Goal: Register for event/course

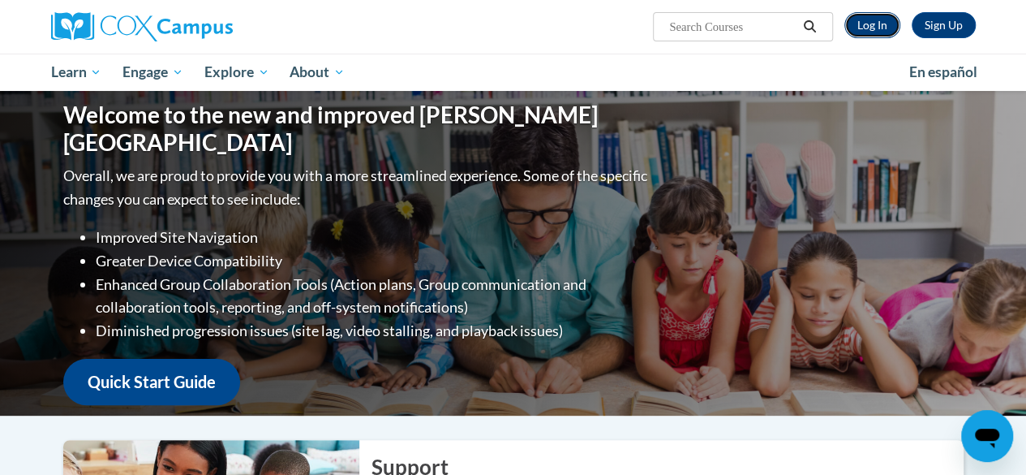
click at [866, 34] on link "Log In" at bounding box center [873, 25] width 56 height 26
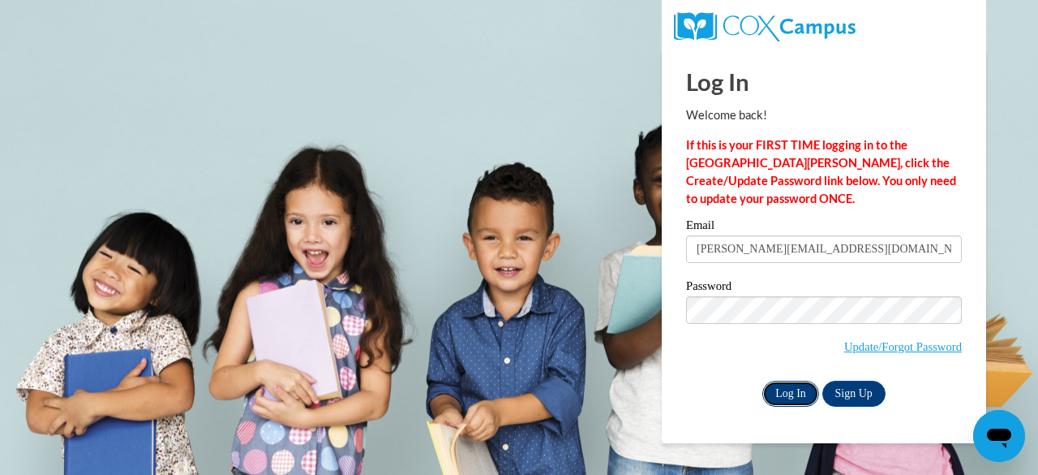
click at [788, 393] on input "Log In" at bounding box center [791, 393] width 57 height 26
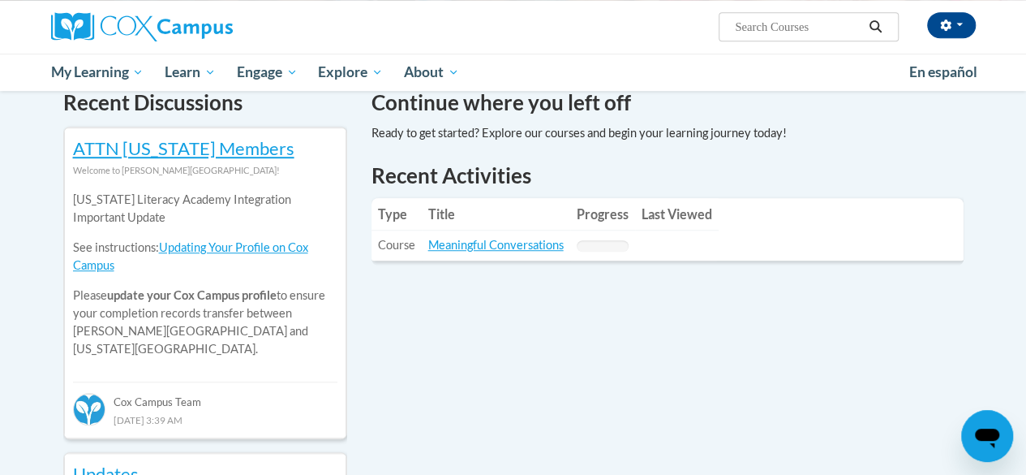
scroll to position [506, 0]
click at [514, 240] on link "Meaningful Conversations" at bounding box center [495, 246] width 135 height 14
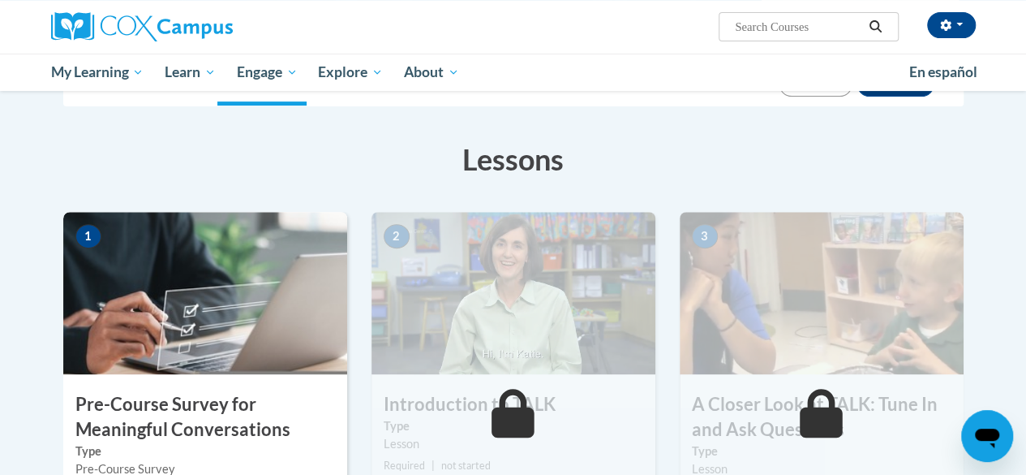
scroll to position [213, 0]
click at [266, 311] on img at bounding box center [205, 292] width 284 height 162
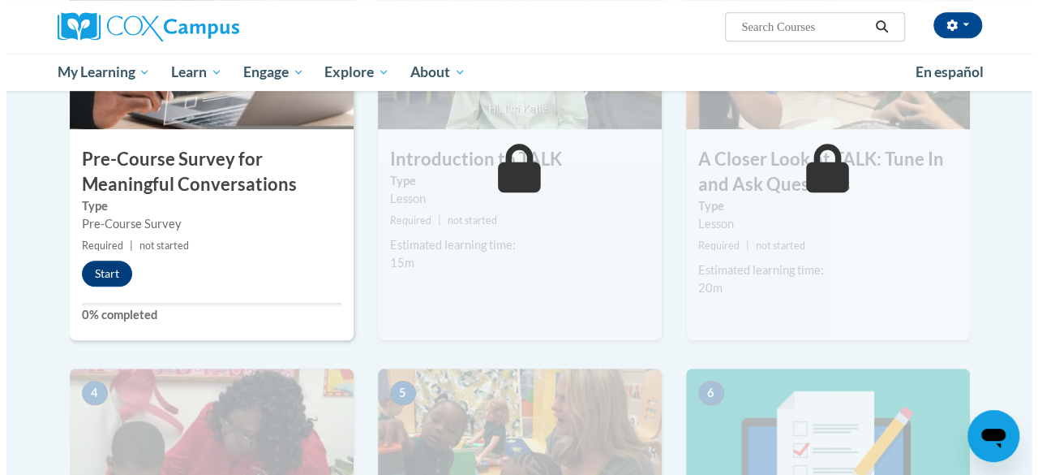
scroll to position [456, 0]
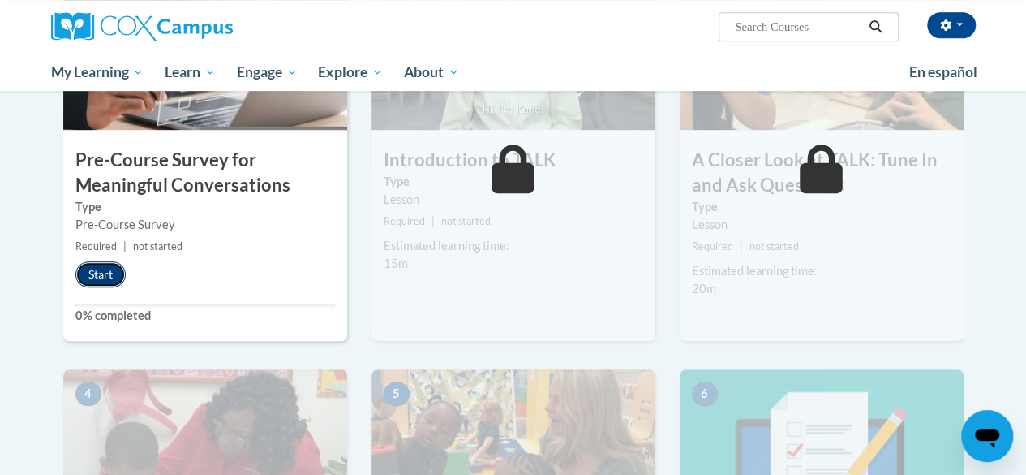
click at [102, 275] on button "Start" at bounding box center [100, 274] width 50 height 26
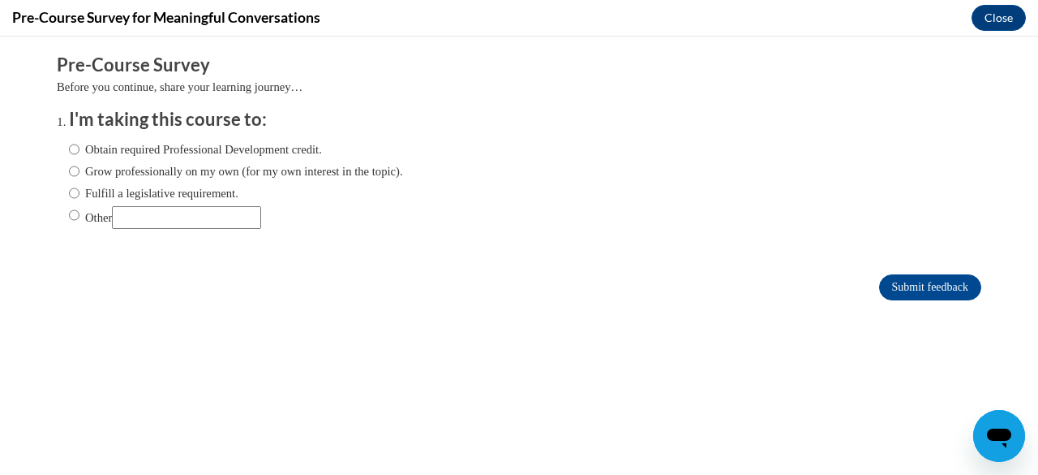
scroll to position [0, 0]
click at [107, 147] on label "Obtain required Professional Development credit." at bounding box center [195, 149] width 253 height 18
click at [80, 147] on input "Obtain required Professional Development credit." at bounding box center [74, 149] width 11 height 18
radio input "true"
click at [98, 167] on label "Grow professionally on my own (for my own interest in the topic)." at bounding box center [236, 171] width 334 height 18
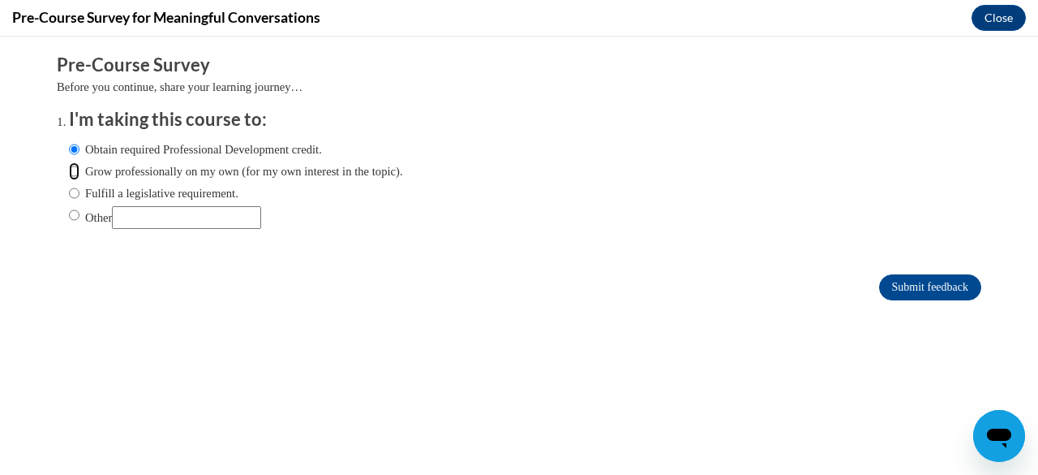
click at [80, 167] on input "Grow professionally on my own (for my own interest in the topic)." at bounding box center [74, 171] width 11 height 18
radio input "true"
click at [112, 142] on label "Obtain required Professional Development credit." at bounding box center [195, 149] width 253 height 18
click at [80, 142] on input "Obtain required Professional Development credit." at bounding box center [74, 149] width 11 height 18
radio input "true"
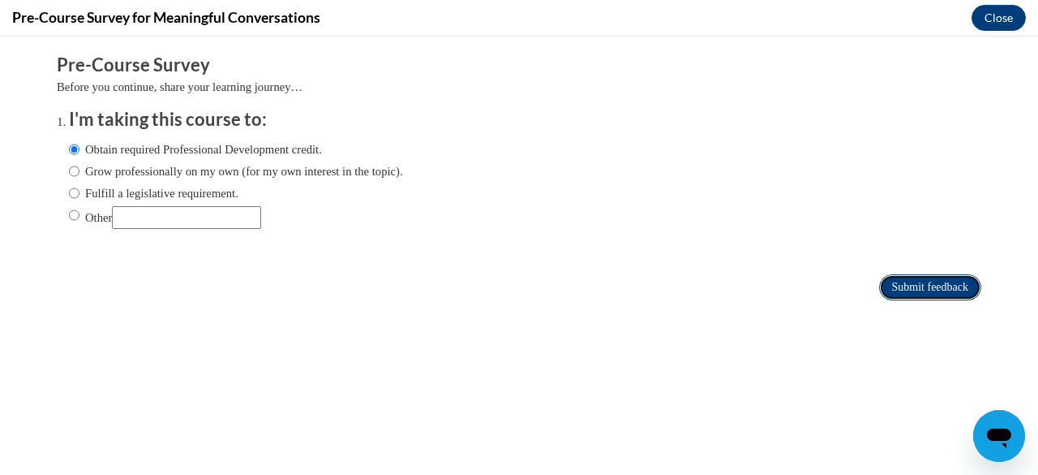
click at [891, 290] on input "Submit feedback" at bounding box center [930, 287] width 102 height 26
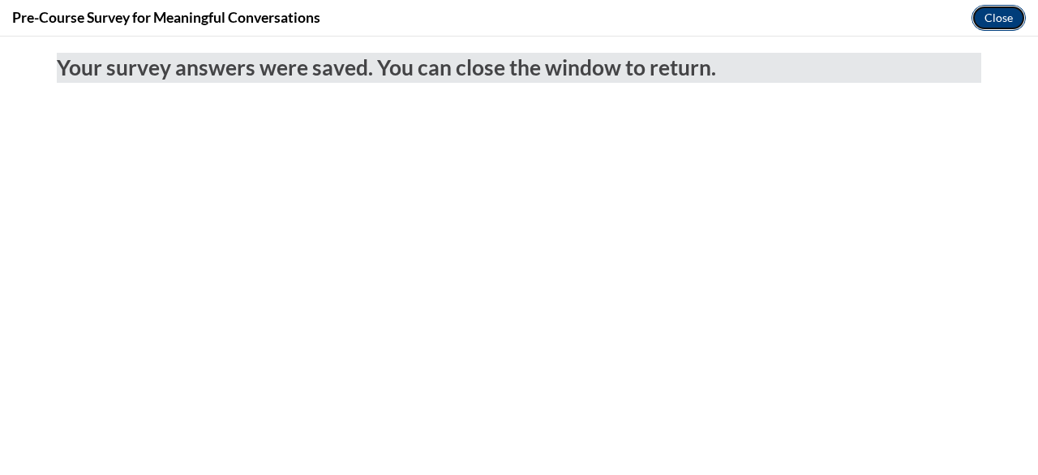
click at [1004, 16] on button "Close" at bounding box center [999, 18] width 54 height 26
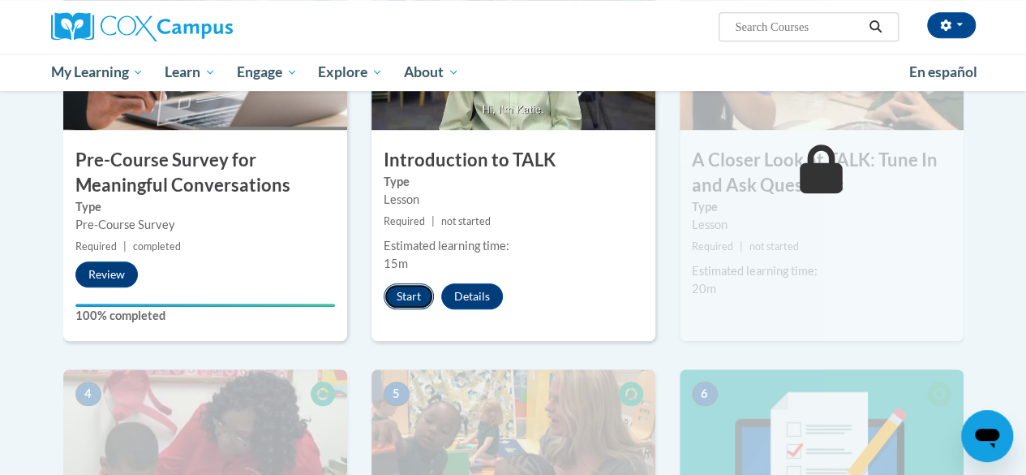
click at [398, 290] on button "Start" at bounding box center [409, 296] width 50 height 26
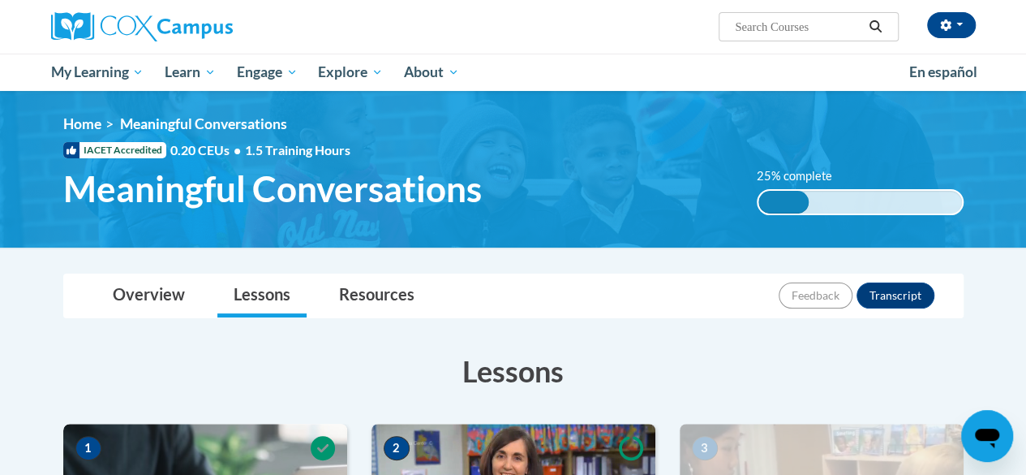
click at [771, 27] on input "Search..." at bounding box center [798, 26] width 130 height 19
type input "power of language"
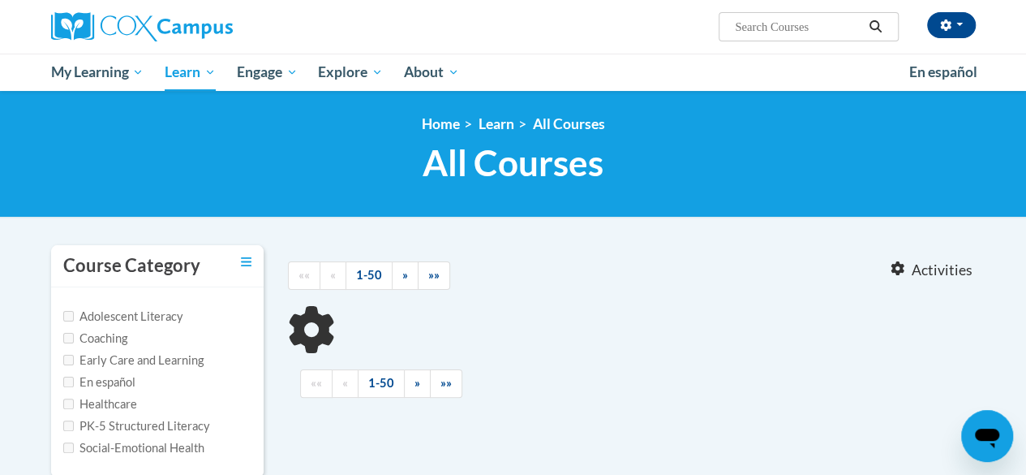
type input "power of language"
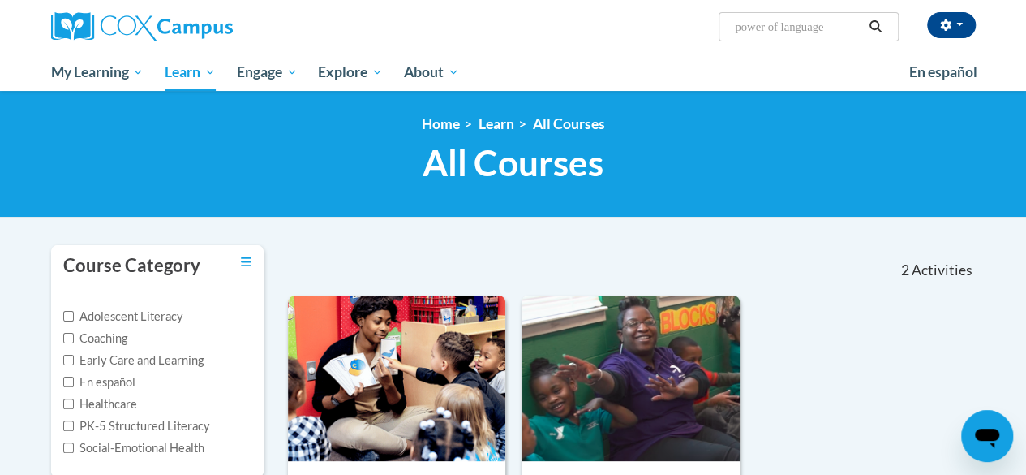
scroll to position [189, 0]
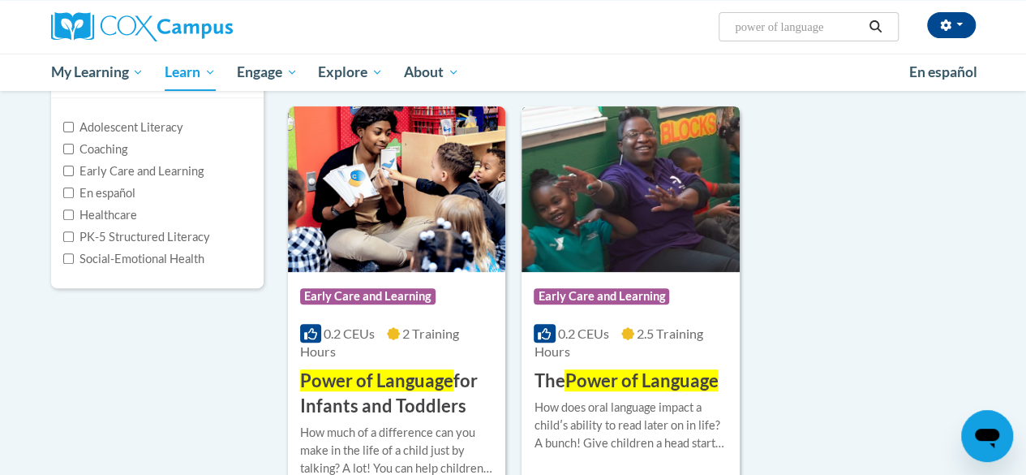
click at [628, 380] on span "Power of Language" at bounding box center [641, 380] width 153 height 22
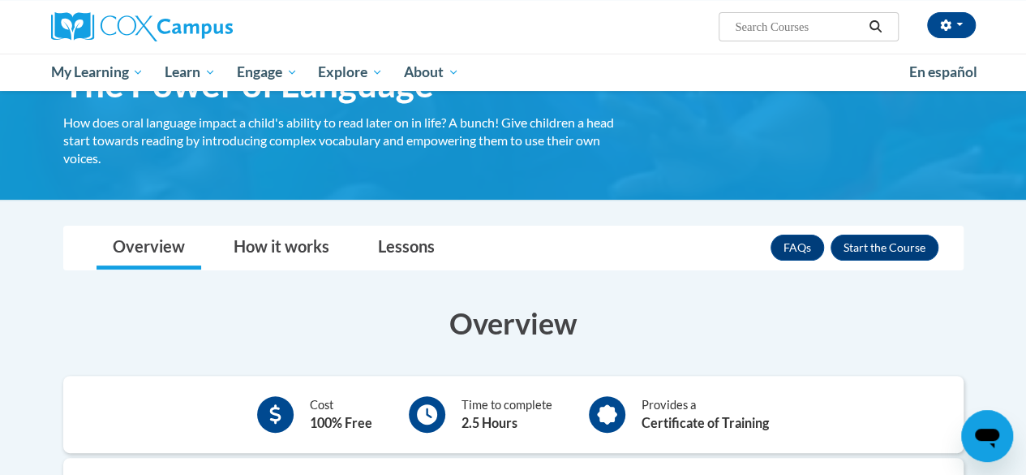
scroll to position [105, 0]
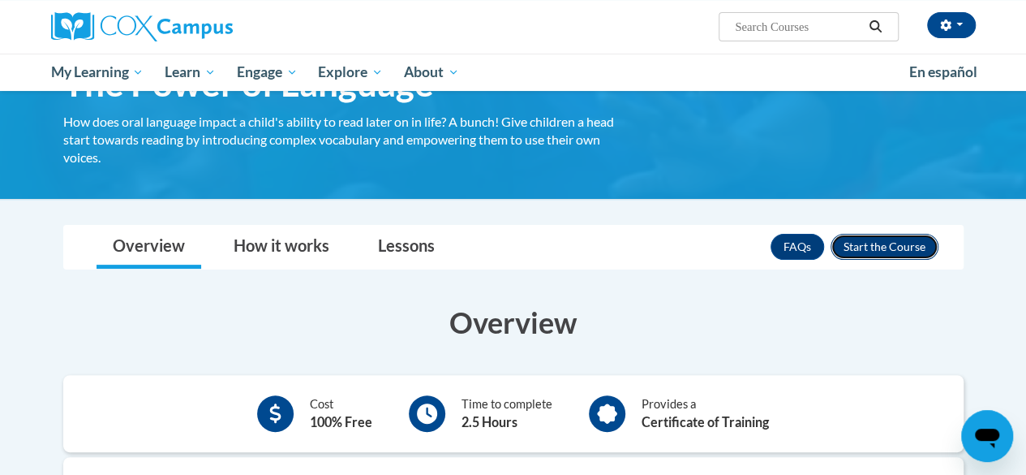
click at [896, 249] on button "Enroll" at bounding box center [885, 247] width 108 height 26
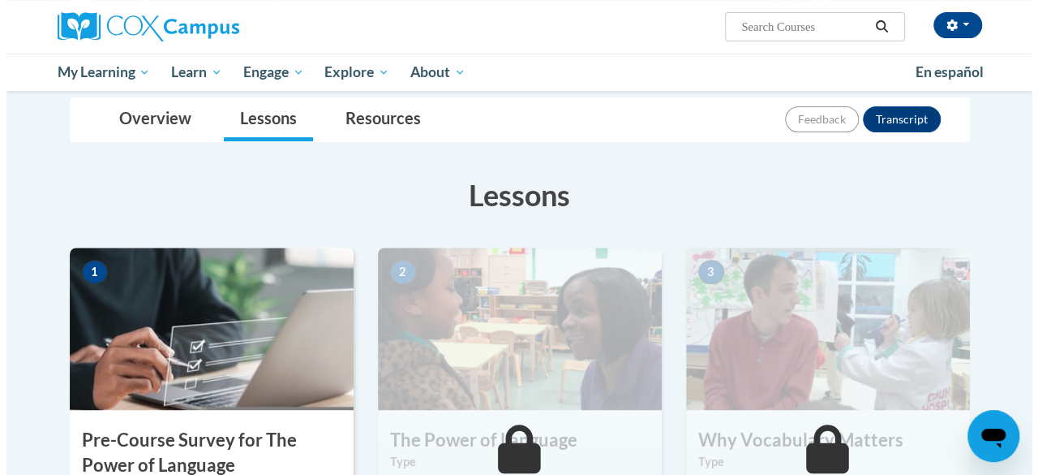
scroll to position [280, 0]
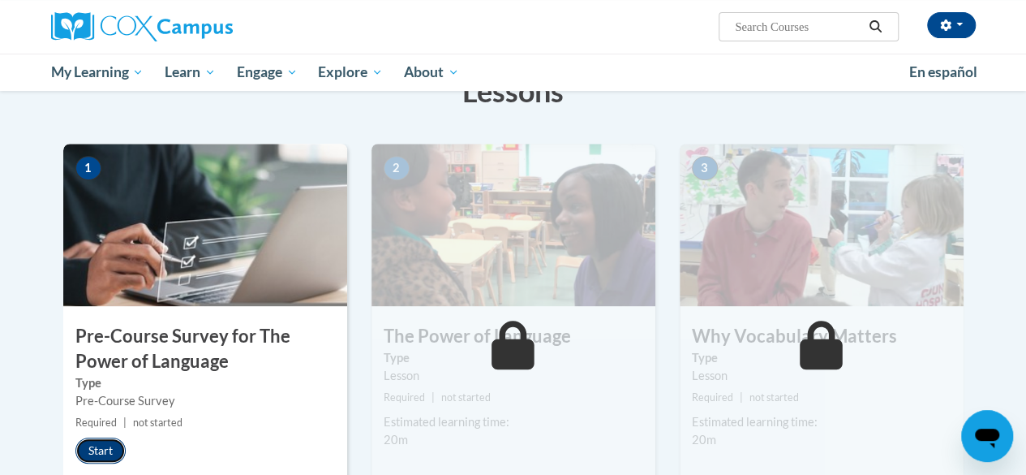
click at [111, 444] on button "Start" at bounding box center [100, 450] width 50 height 26
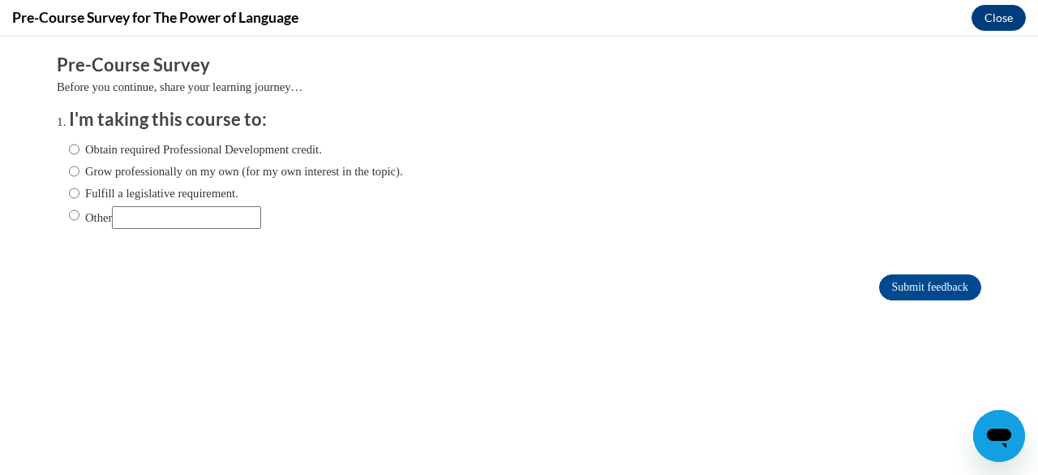
scroll to position [0, 0]
click at [69, 153] on input "Obtain required Professional Development credit." at bounding box center [74, 149] width 11 height 18
radio input "true"
click at [891, 272] on form "Pre-Course Survey Before you continue, share your learning journey… I'm taking …" at bounding box center [519, 185] width 925 height 264
click at [886, 295] on input "Submit feedback" at bounding box center [930, 287] width 102 height 26
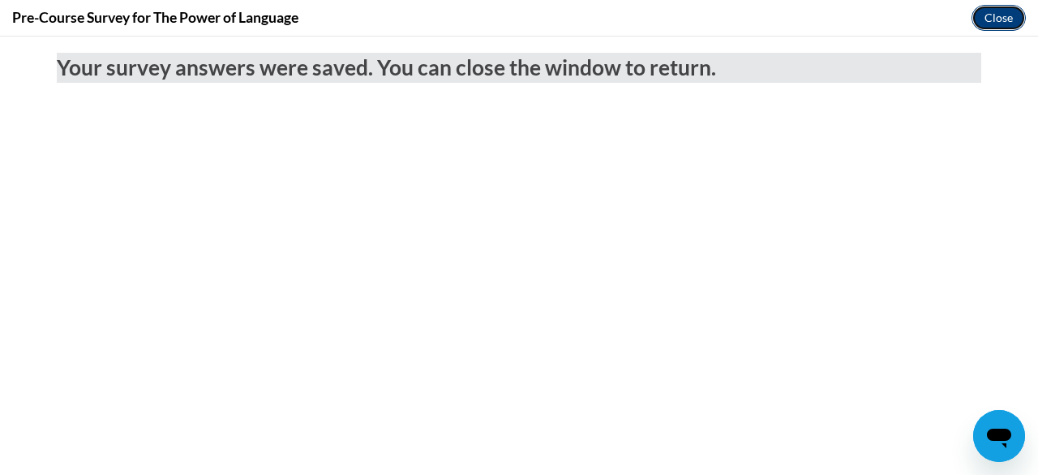
click at [1008, 30] on button "Close" at bounding box center [999, 18] width 54 height 26
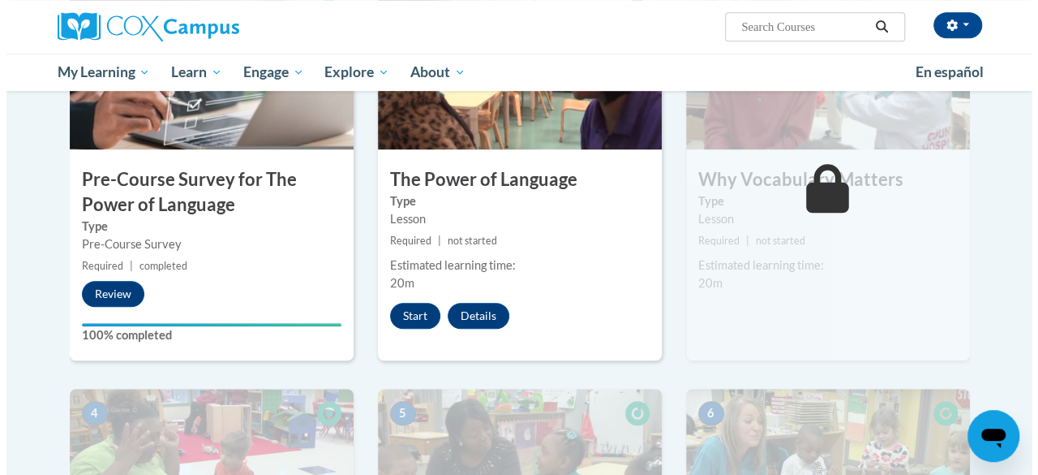
scroll to position [437, 0]
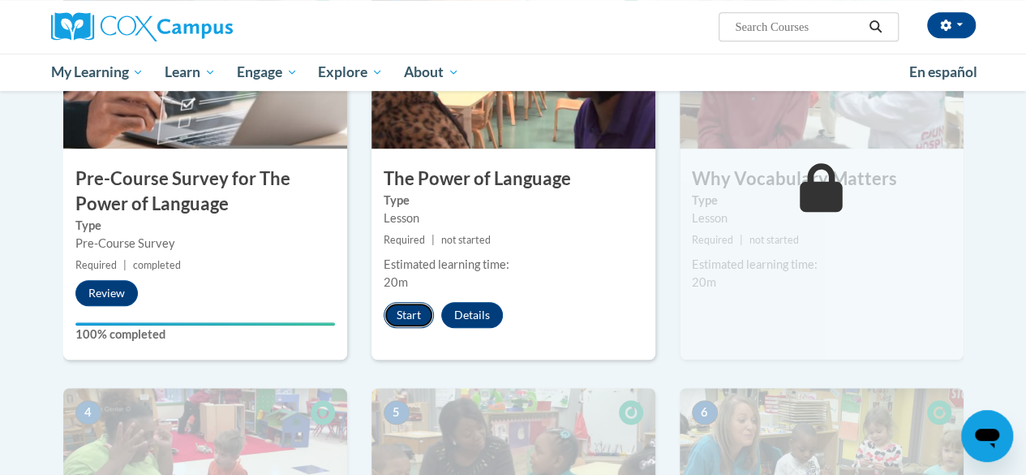
click at [408, 314] on button "Start" at bounding box center [409, 315] width 50 height 26
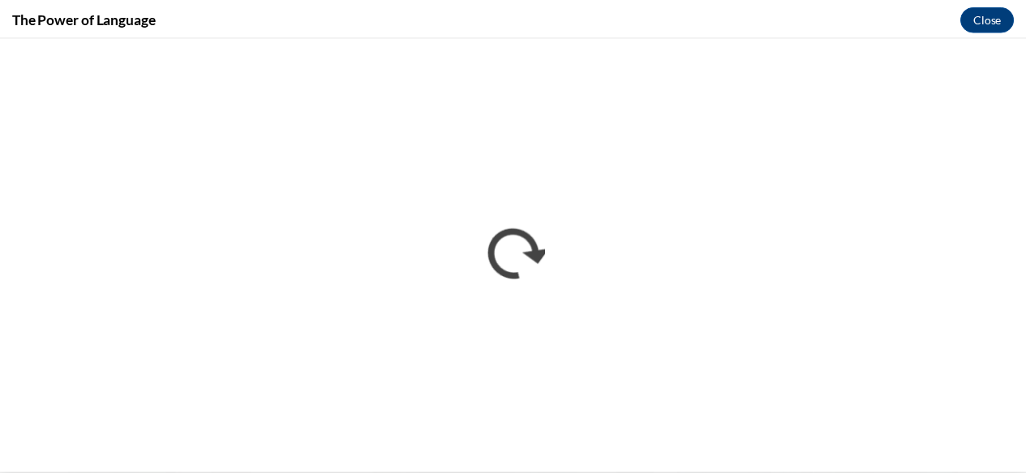
scroll to position [0, 0]
click at [1004, 23] on button "Close" at bounding box center [999, 18] width 54 height 26
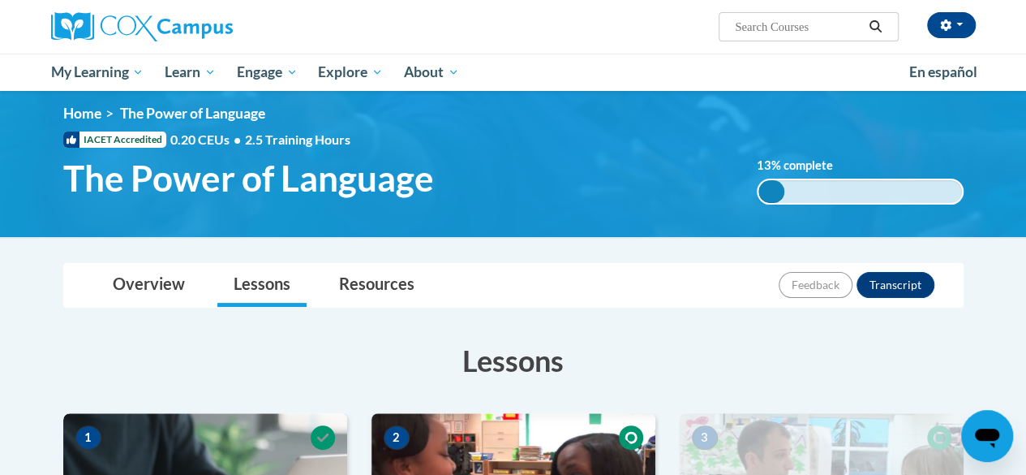
scroll to position [9, 0]
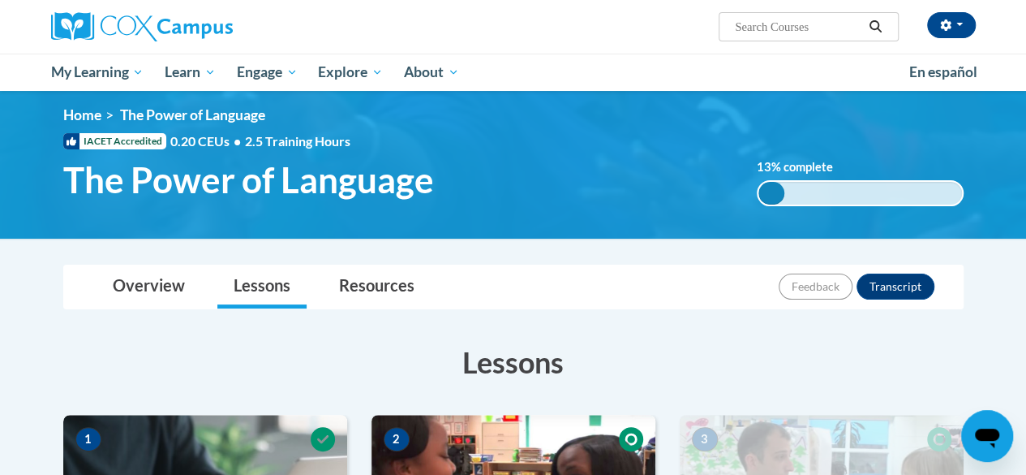
click at [787, 28] on input "Search..." at bounding box center [798, 26] width 130 height 19
type input "t"
type input "power"
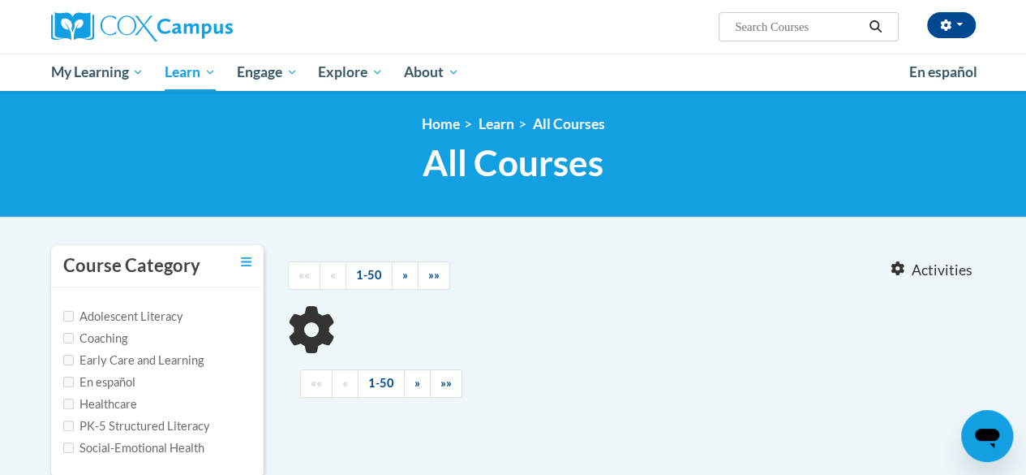
type input "power"
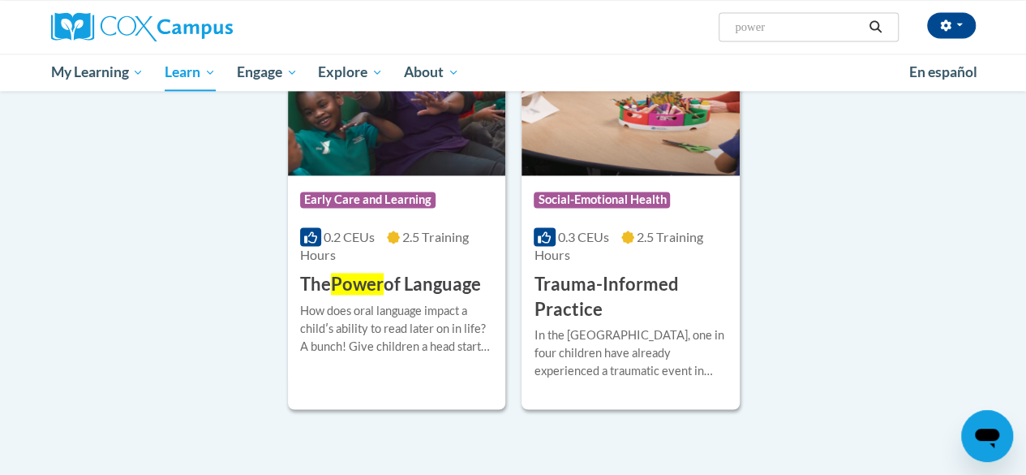
scroll to position [1175, 0]
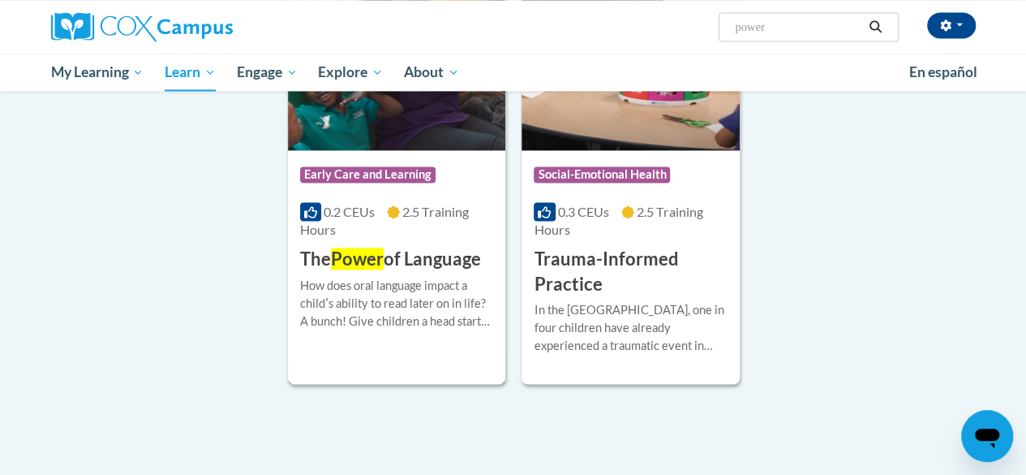
click at [389, 121] on img at bounding box center [396, 68] width 217 height 166
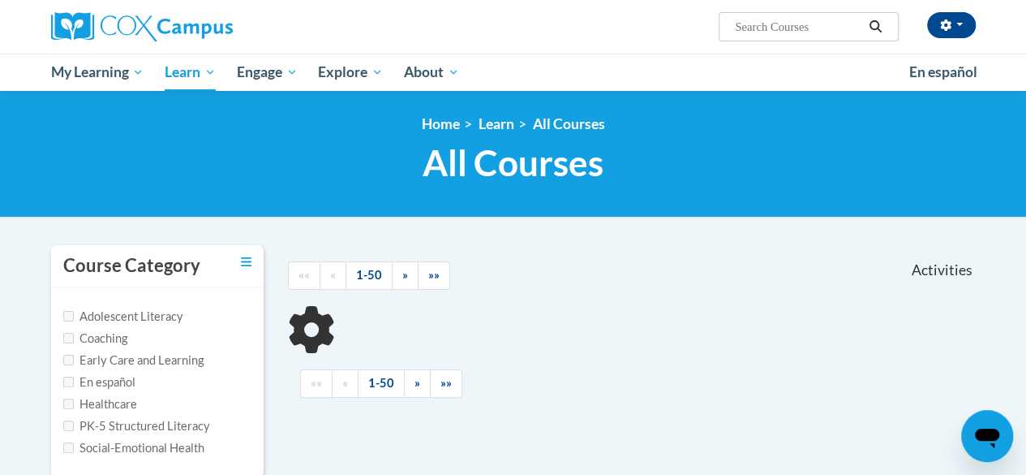
scroll to position [386, 0]
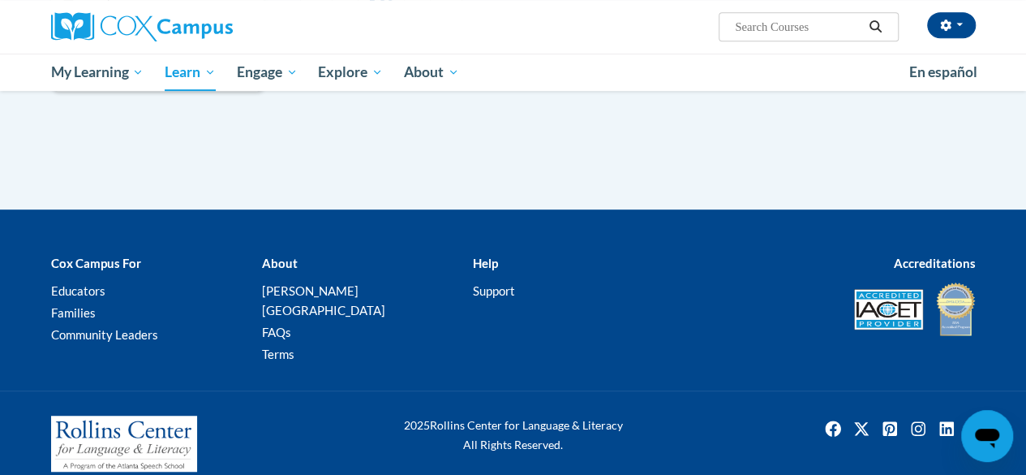
type input "power"
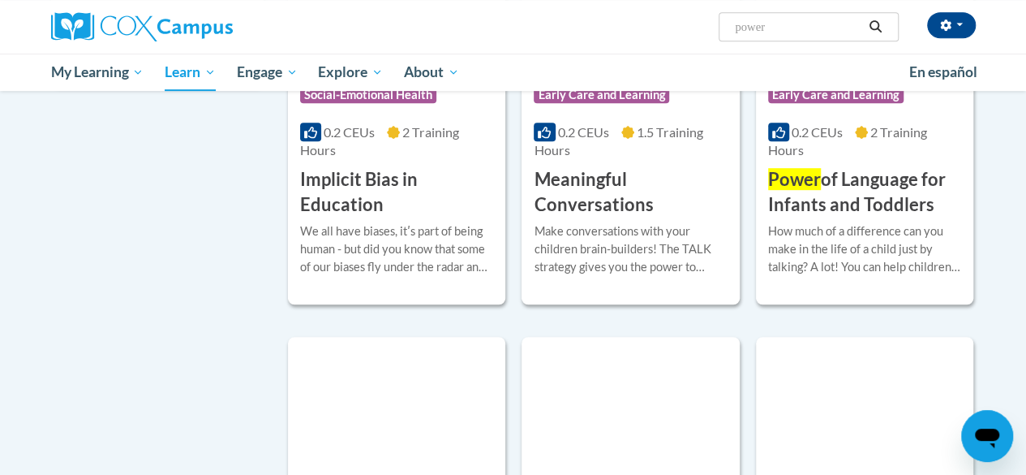
scroll to position [389, 0]
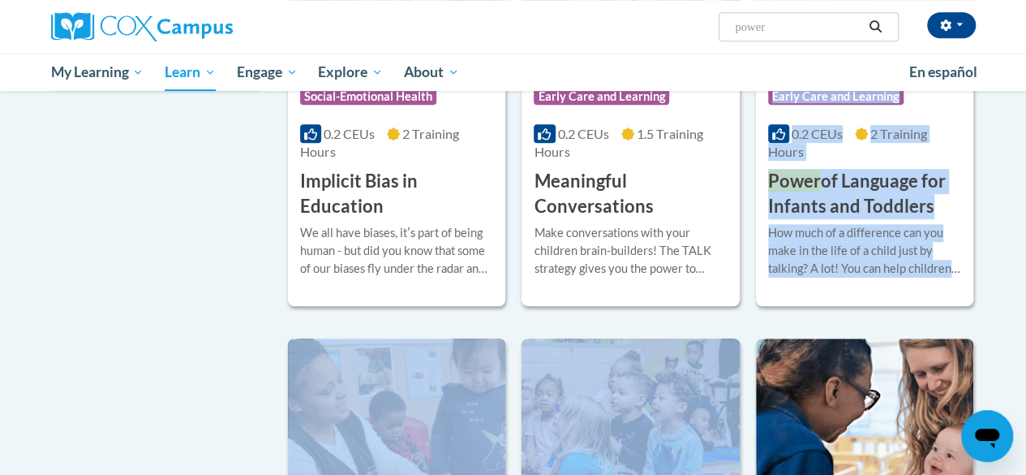
drag, startPoint x: 644, startPoint y: 322, endPoint x: 657, endPoint y: 226, distance: 96.6
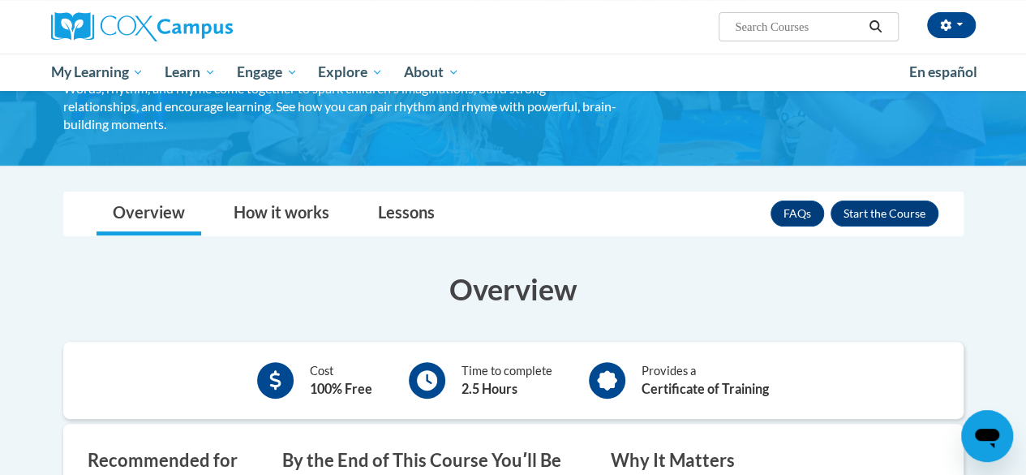
scroll to position [140, 0]
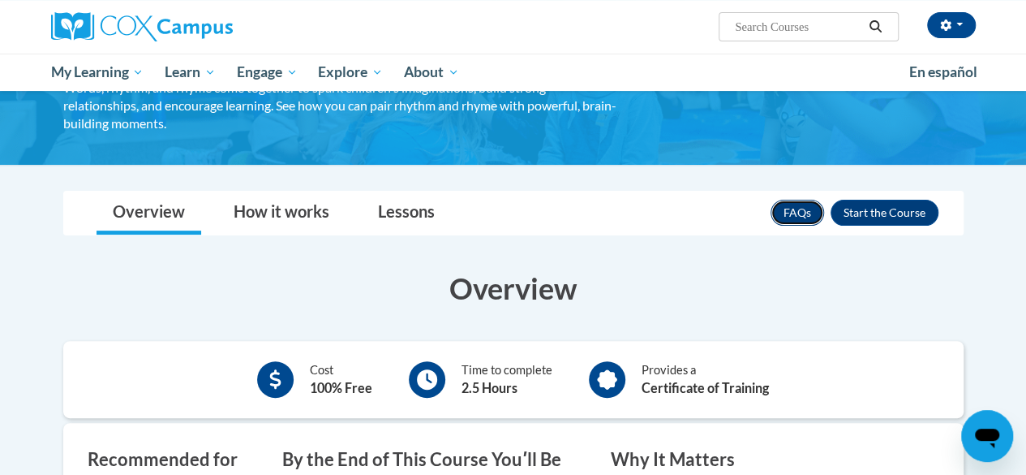
click at [793, 215] on link "FAQs" at bounding box center [798, 213] width 54 height 26
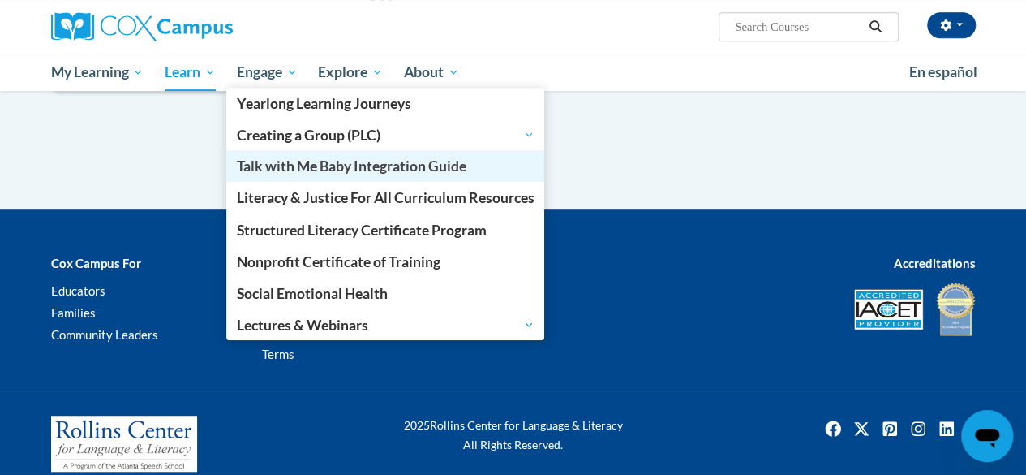
type input "power"
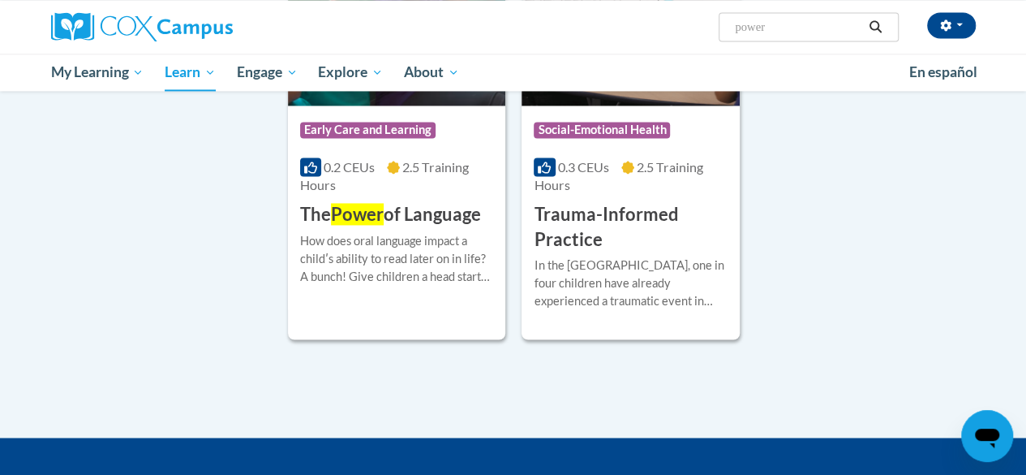
scroll to position [1221, 0]
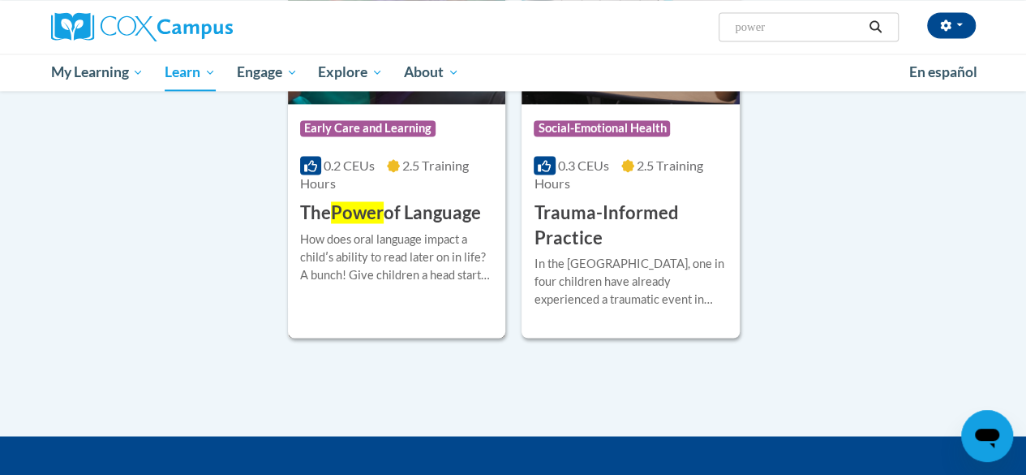
click at [416, 209] on h3 "The Power of Language" at bounding box center [390, 212] width 181 height 25
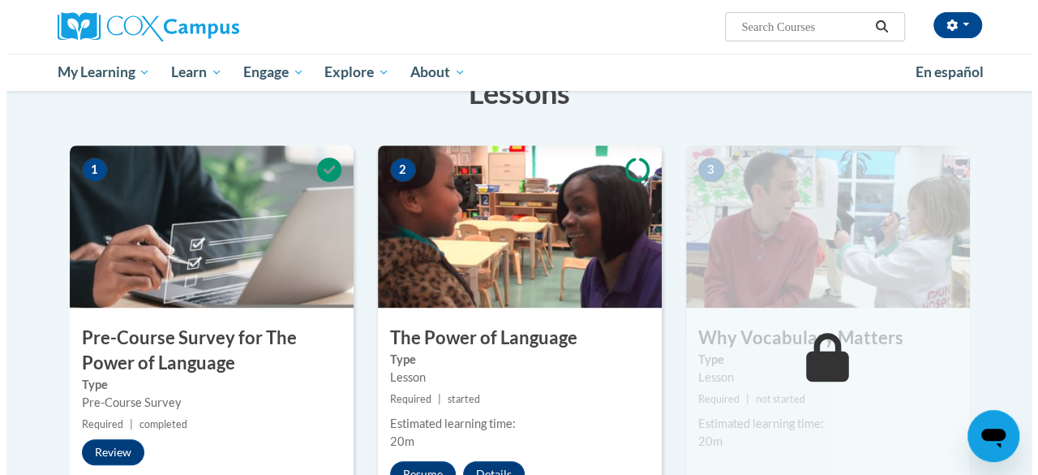
scroll to position [290, 0]
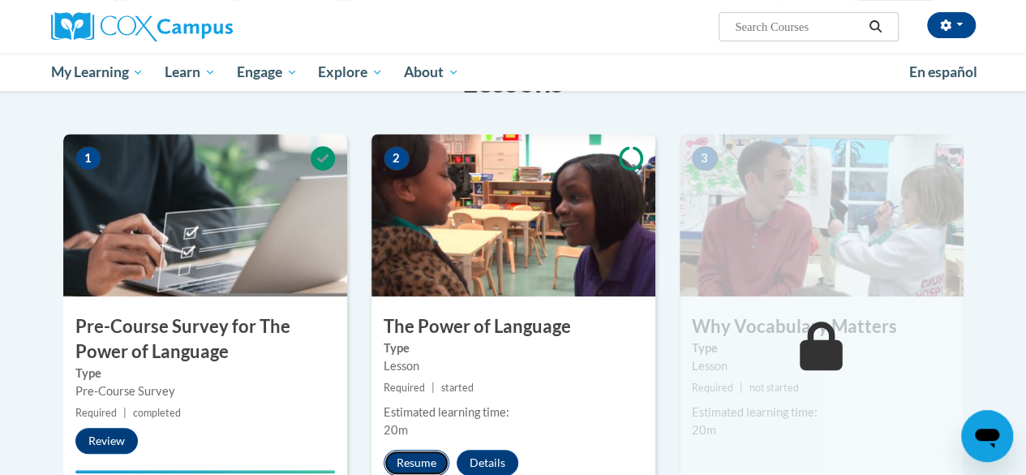
click at [426, 466] on button "Resume" at bounding box center [417, 462] width 66 height 26
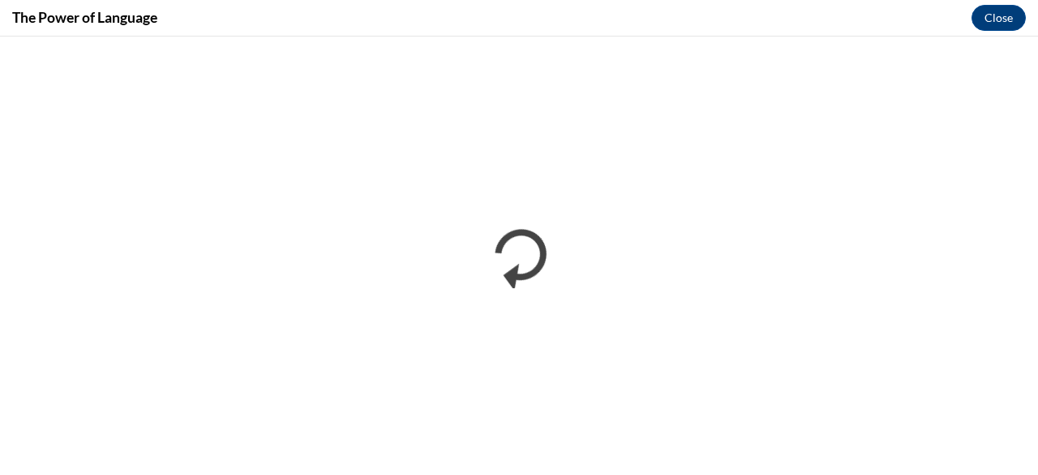
scroll to position [0, 0]
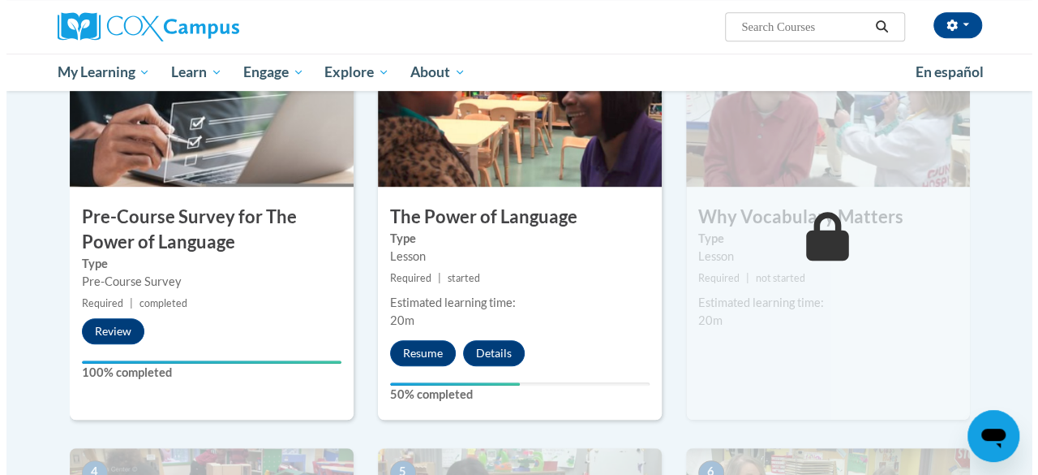
scroll to position [400, 0]
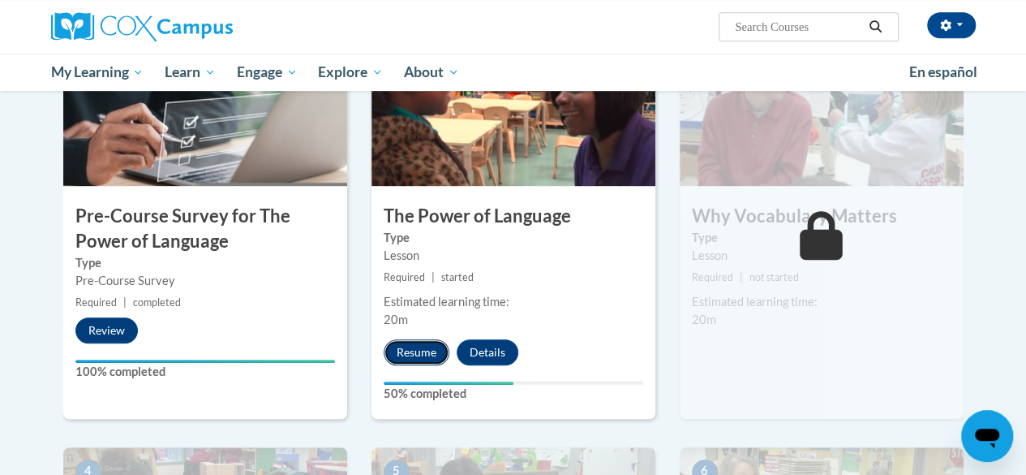
click at [430, 350] on button "Resume" at bounding box center [417, 352] width 66 height 26
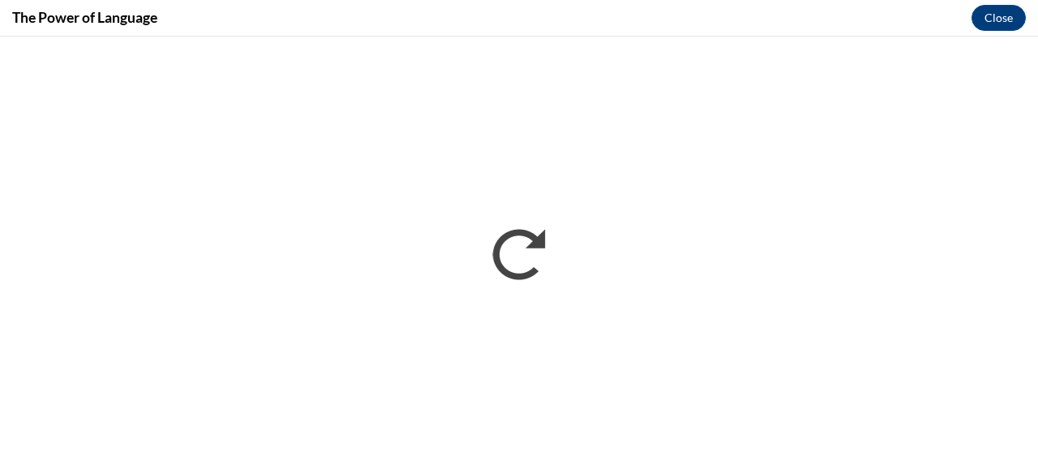
scroll to position [0, 0]
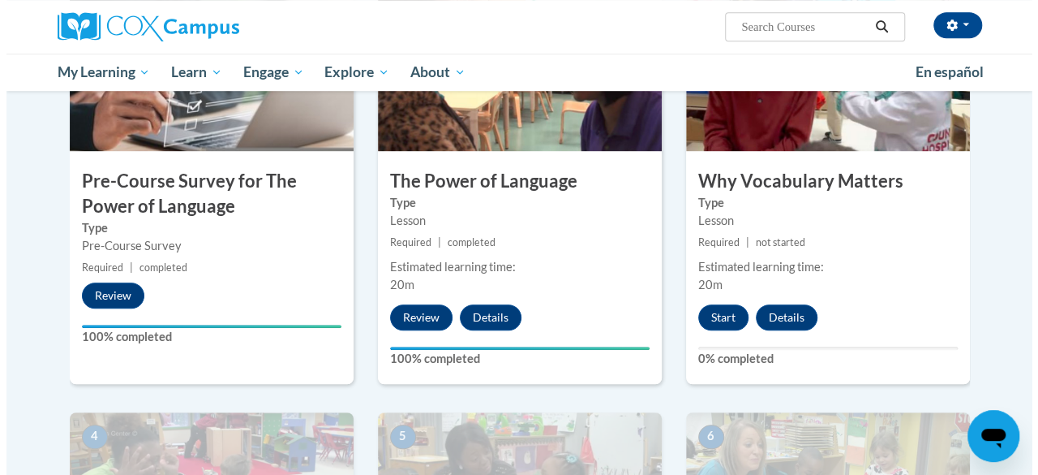
scroll to position [433, 0]
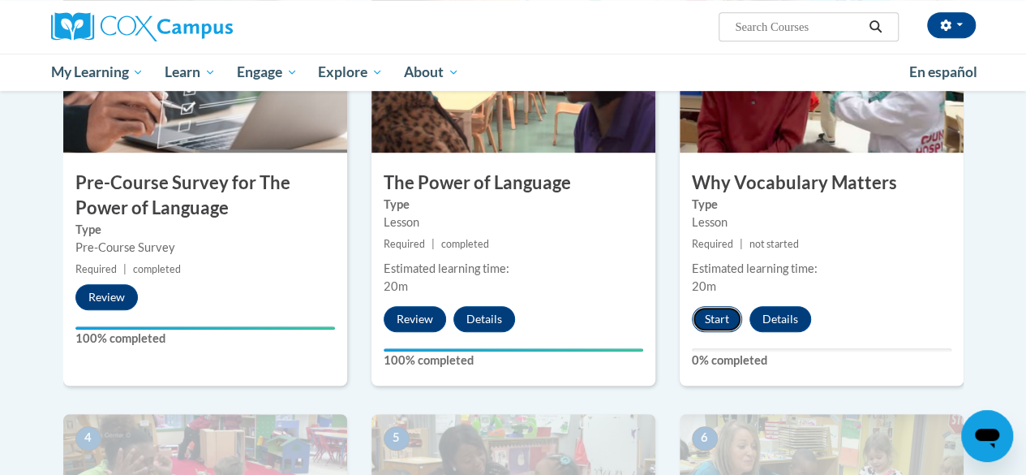
click at [712, 319] on button "Start" at bounding box center [717, 319] width 50 height 26
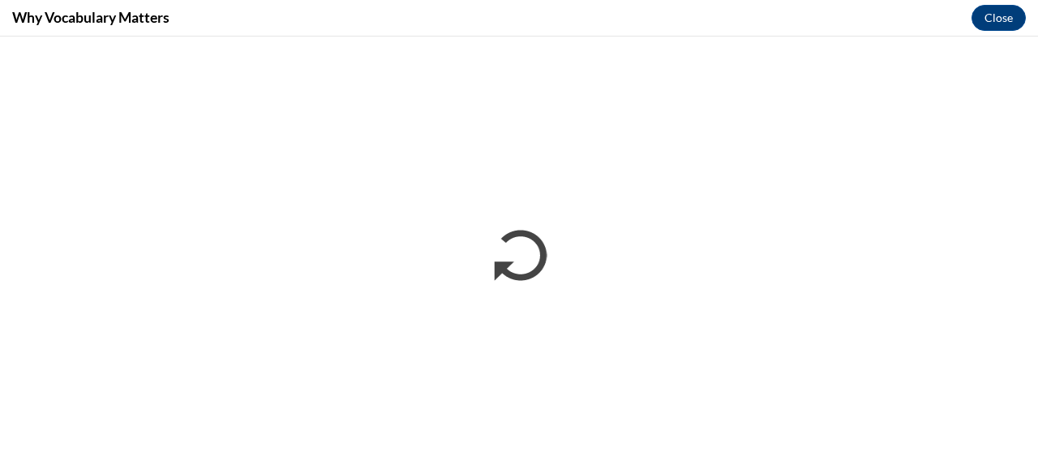
scroll to position [0, 0]
